Goal: Information Seeking & Learning: Learn about a topic

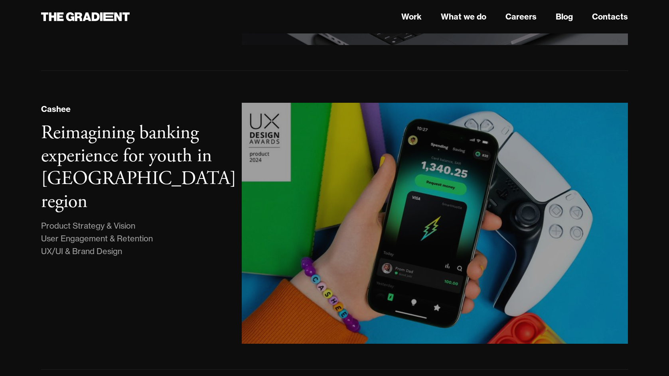
scroll to position [451, 0]
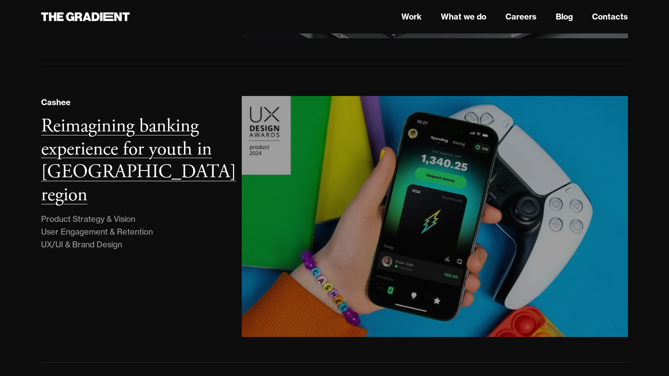
click at [119, 213] on div "Product Strategy & Vision User Engagement & Retention UX/UI & Brand Design" at bounding box center [97, 232] width 112 height 38
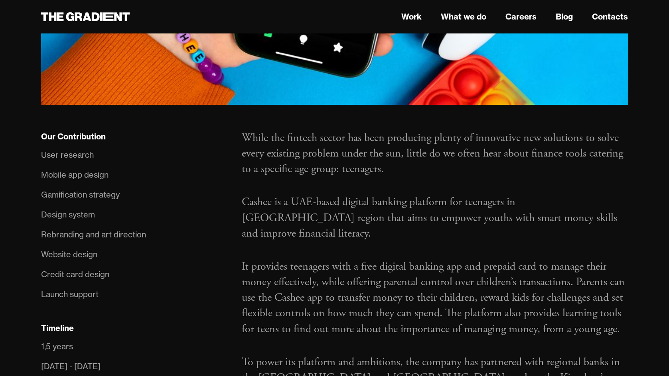
scroll to position [467, 0]
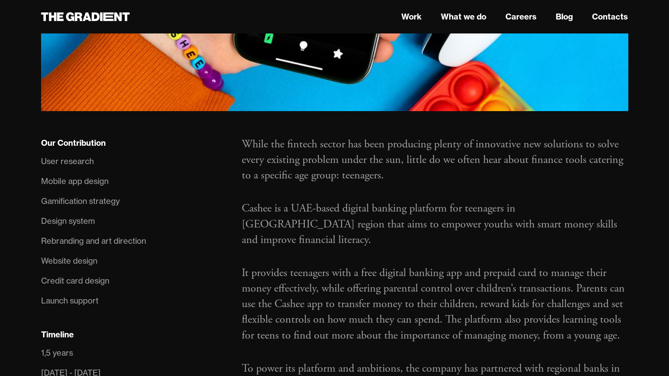
click at [71, 155] on div "User research" at bounding box center [67, 161] width 53 height 13
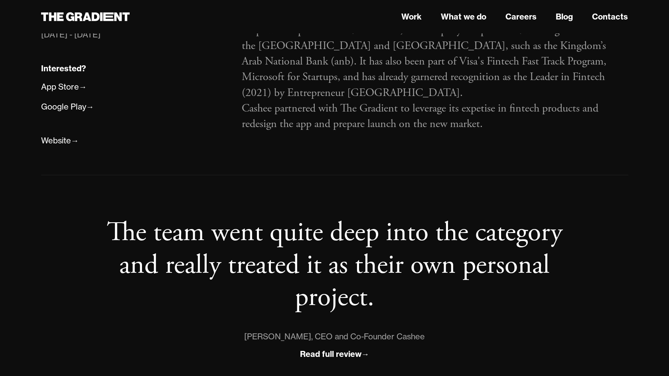
scroll to position [503, 0]
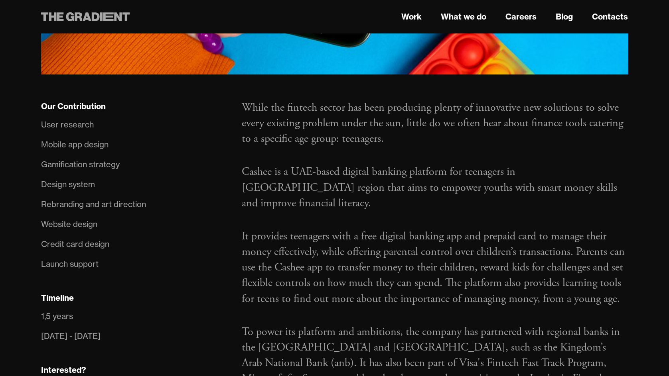
click at [107, 17] on icon at bounding box center [108, 16] width 10 height 9
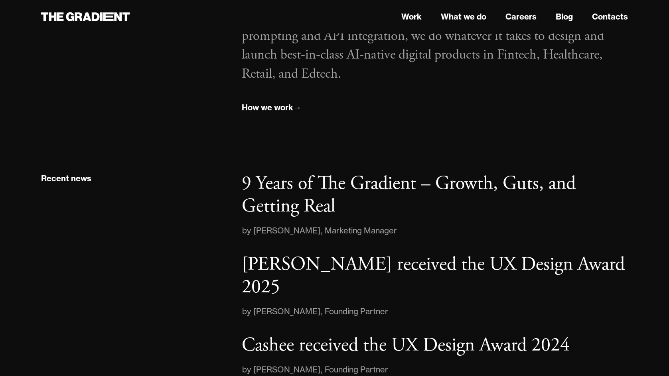
scroll to position [1055, 0]
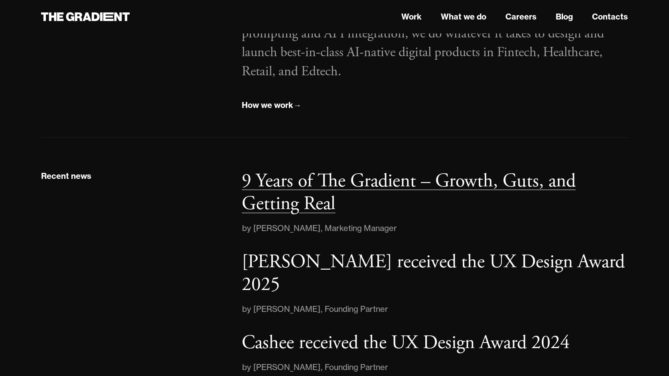
click at [303, 195] on p "9 Years of The Gradient – Growth, Guts, and Getting Real" at bounding box center [409, 192] width 334 height 47
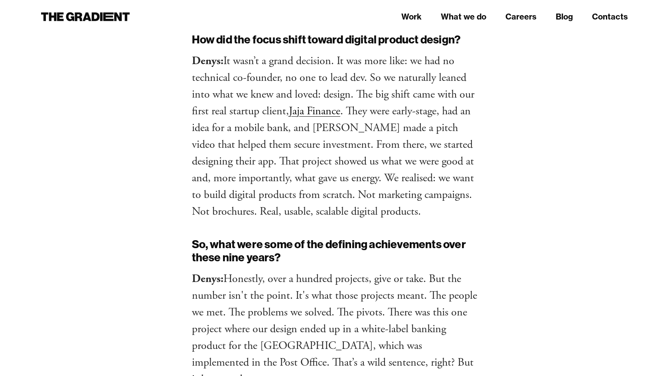
scroll to position [699, 0]
